Goal: Task Accomplishment & Management: Manage account settings

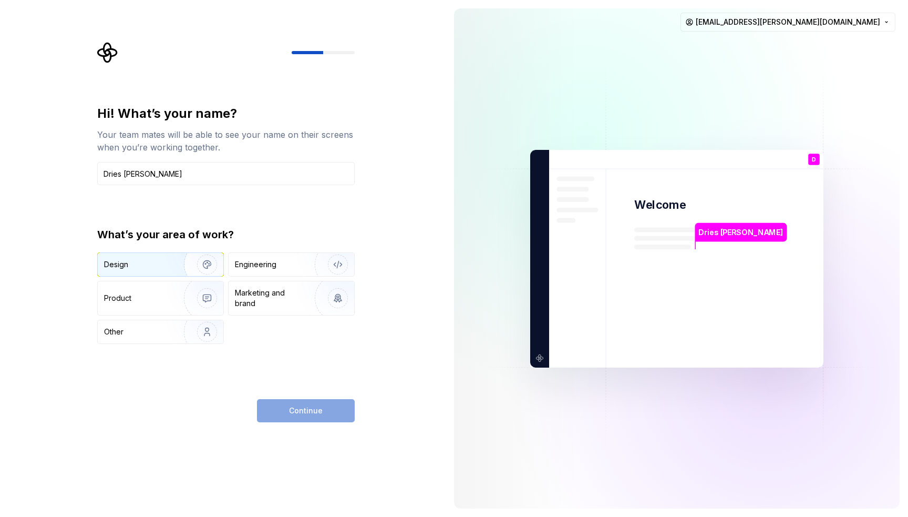
type input "Dries [PERSON_NAME]"
click at [179, 265] on img "button" at bounding box center [200, 264] width 67 height 70
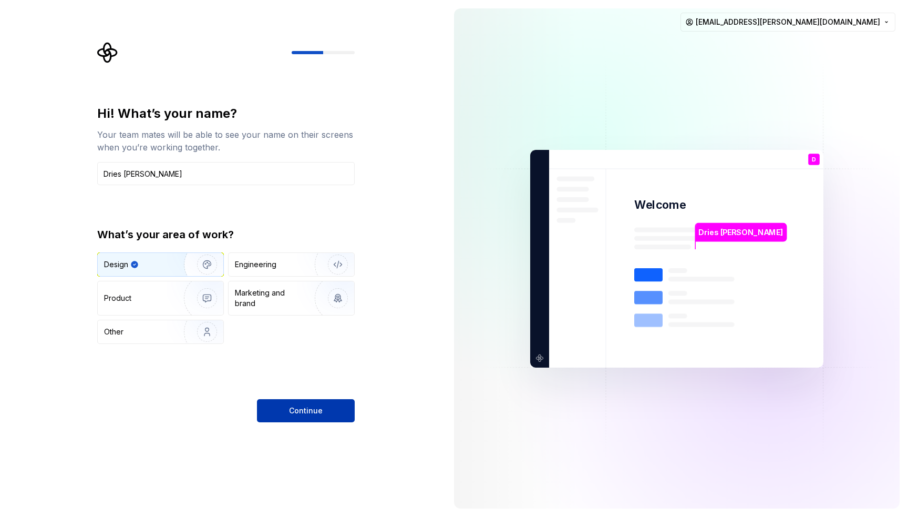
click at [291, 406] on span "Continue" at bounding box center [306, 410] width 34 height 11
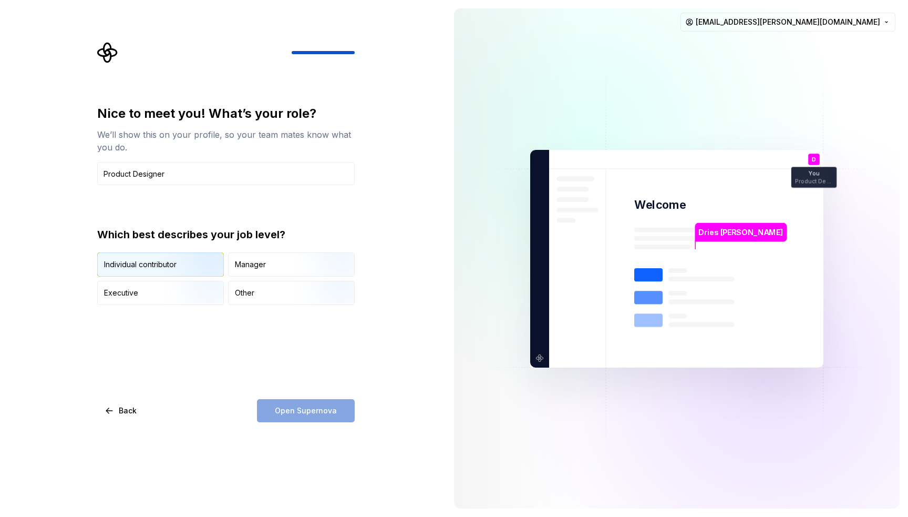
type input "Product Designer"
click at [172, 259] on img "button" at bounding box center [198, 277] width 67 height 70
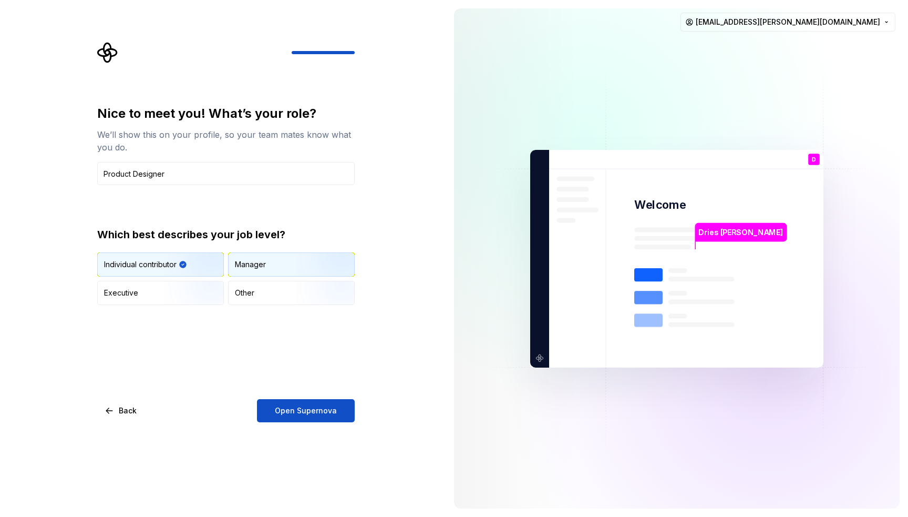
click at [271, 273] on div "Manager" at bounding box center [292, 264] width 126 height 23
click at [310, 411] on span "Open Supernova" at bounding box center [306, 410] width 62 height 11
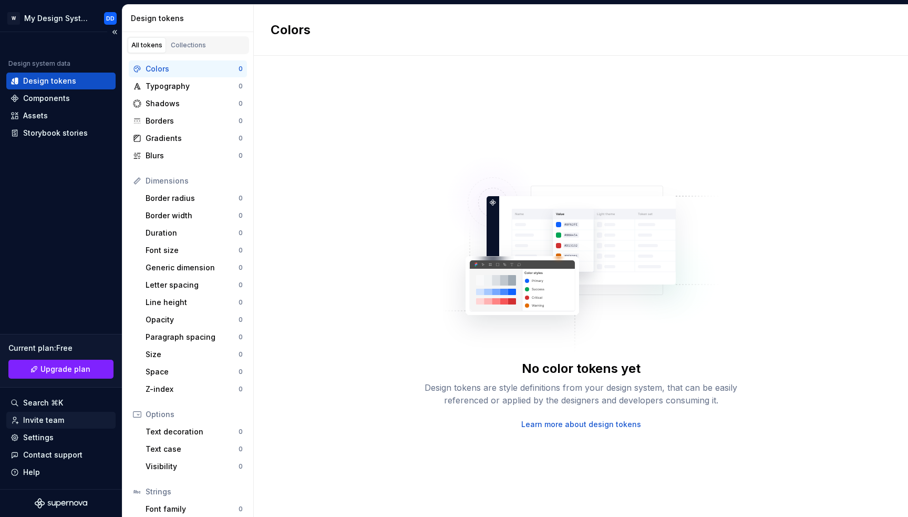
click at [42, 422] on div "Invite team" at bounding box center [43, 420] width 41 height 11
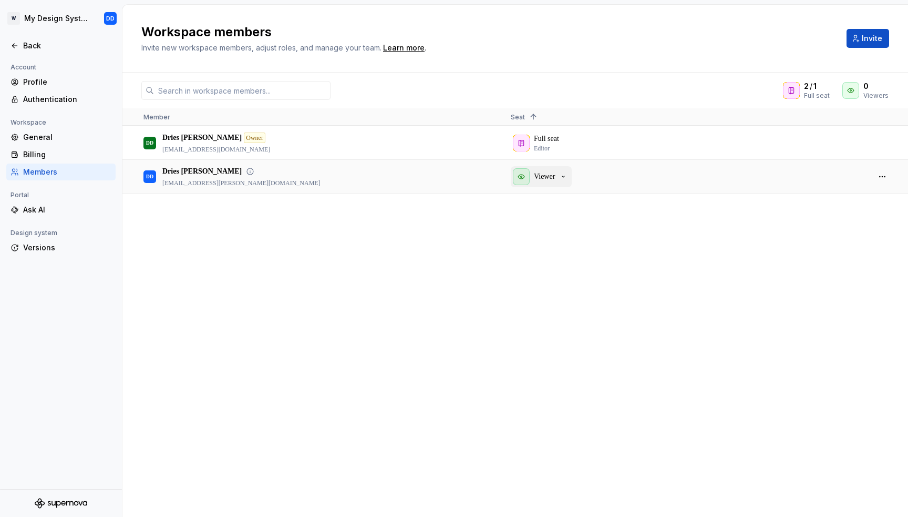
click at [560, 176] on div "Viewer" at bounding box center [540, 176] width 55 height 17
click at [551, 146] on div "Full seat Editor" at bounding box center [686, 143] width 350 height 32
click at [881, 144] on button "button" at bounding box center [882, 143] width 15 height 15
click at [793, 241] on div "DD Dries [PERSON_NAME] Owner [EMAIL_ADDRESS][DOMAIN_NAME] Full seat Editor DD D…" at bounding box center [515, 321] width 786 height 390
click at [879, 178] on button "button" at bounding box center [882, 176] width 15 height 15
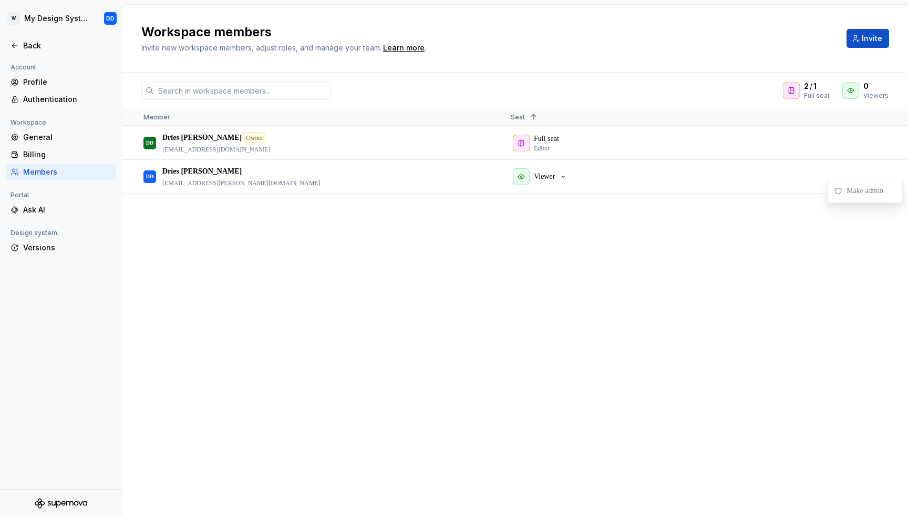
click at [862, 188] on span "Make admin" at bounding box center [867, 190] width 49 height 19
click at [879, 144] on button "button" at bounding box center [882, 143] width 15 height 15
click at [864, 159] on span "Transfer ownership" at bounding box center [853, 156] width 70 height 19
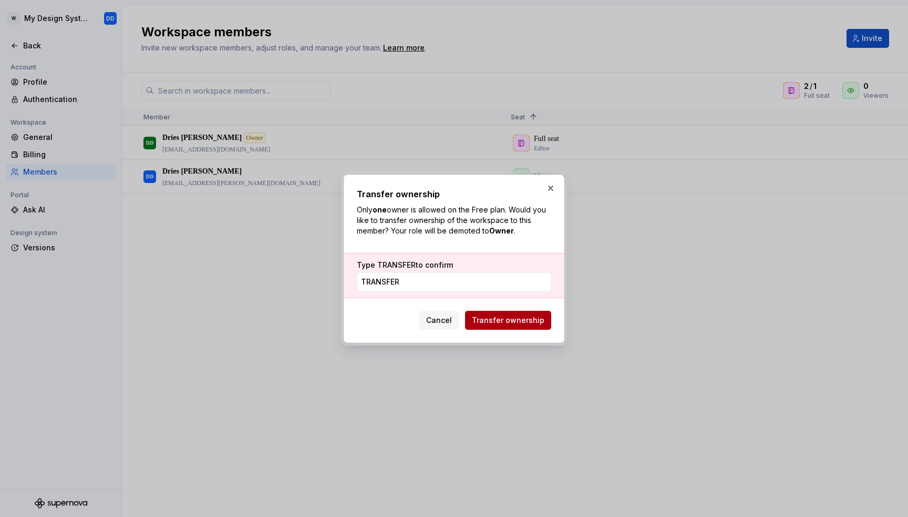
type input "TRANSFER"
click at [533, 320] on span "Transfer ownership" at bounding box center [508, 320] width 73 height 11
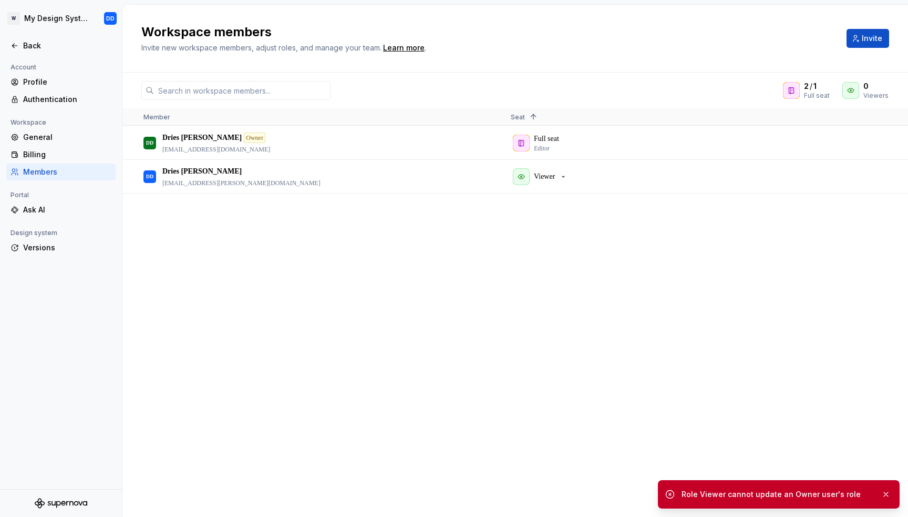
click at [750, 282] on div "DD Dries [PERSON_NAME] Owner [EMAIL_ADDRESS][DOMAIN_NAME] Full seat Editor DD D…" at bounding box center [515, 321] width 786 height 390
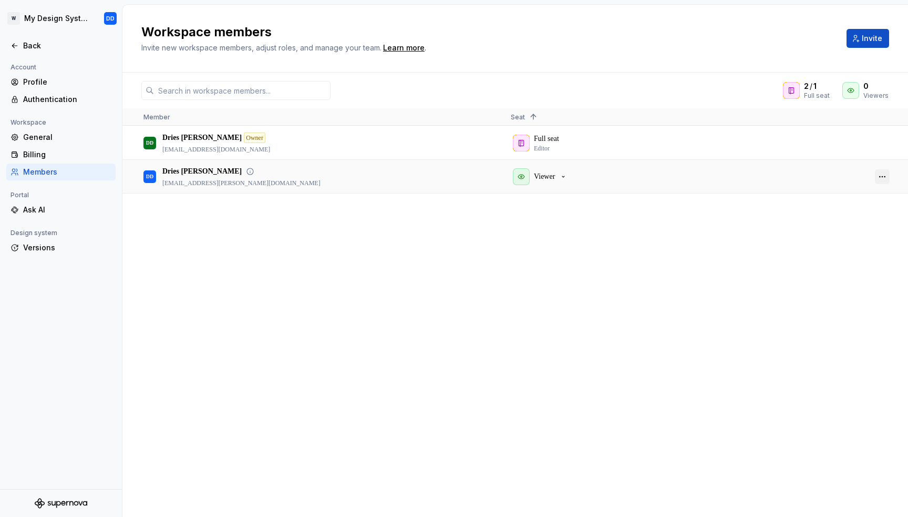
click at [884, 177] on button "button" at bounding box center [882, 176] width 15 height 15
click at [881, 146] on button "button" at bounding box center [882, 143] width 15 height 15
click at [837, 290] on div "DD Dries [PERSON_NAME] Owner [EMAIL_ADDRESS][DOMAIN_NAME] Full seat Editor DD D…" at bounding box center [515, 321] width 786 height 390
click at [881, 177] on button "button" at bounding box center [882, 176] width 15 height 15
